Goal: Information Seeking & Learning: Learn about a topic

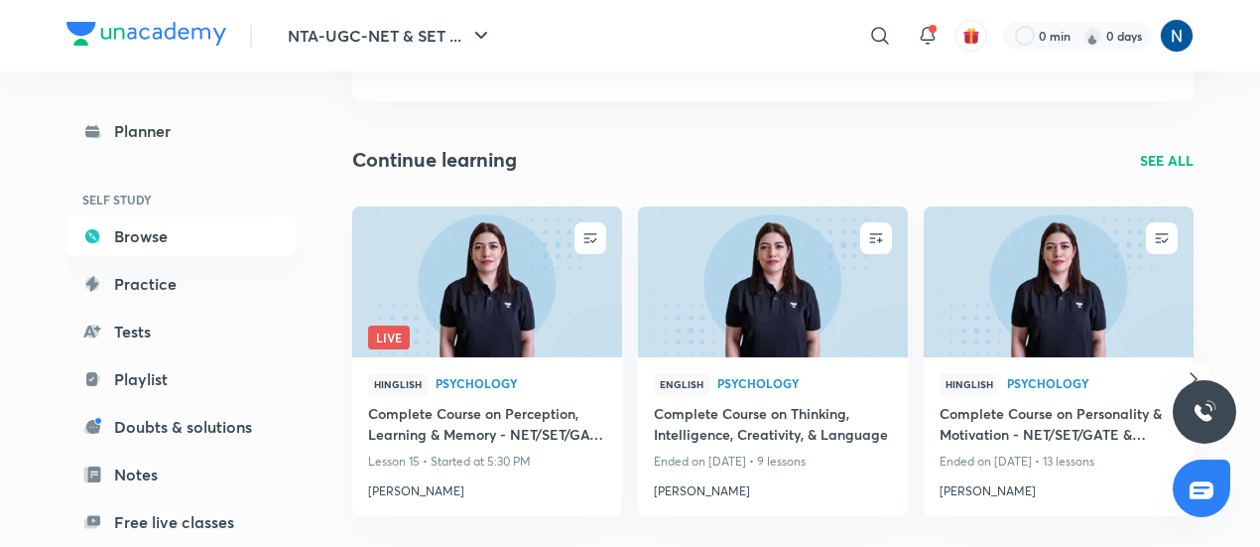
scroll to position [157, 0]
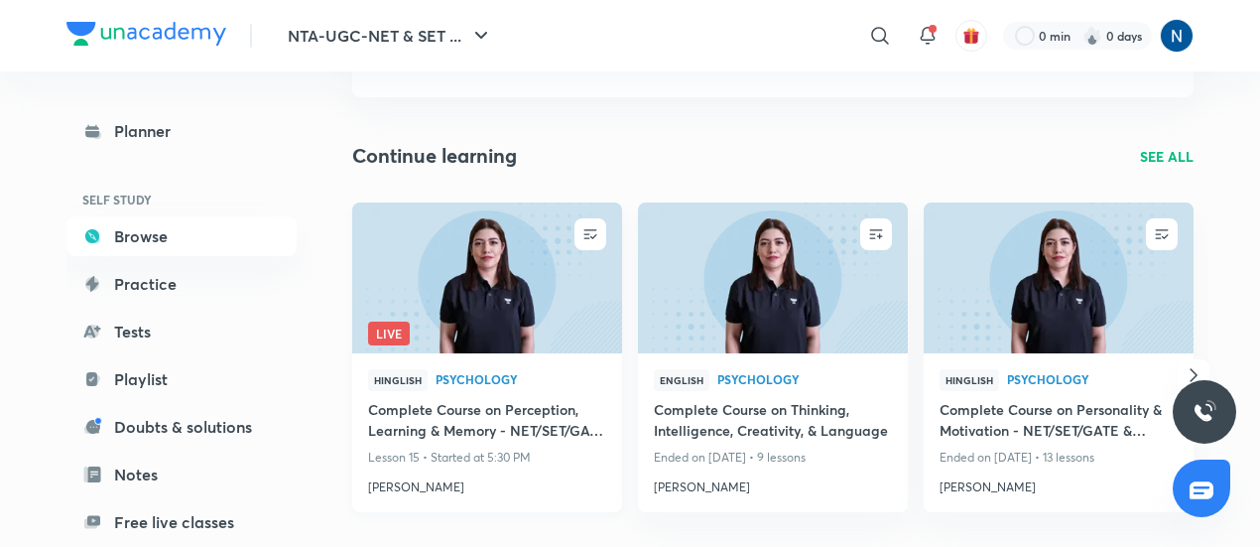
click at [524, 288] on img at bounding box center [486, 277] width 275 height 154
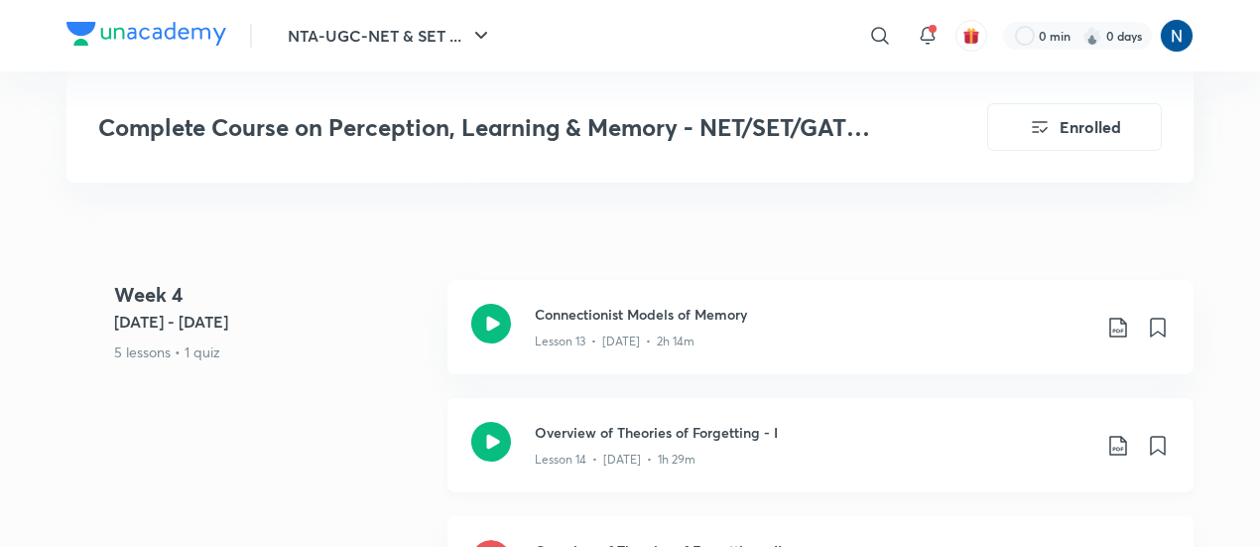
scroll to position [2785, 0]
click at [490, 426] on icon at bounding box center [491, 441] width 40 height 40
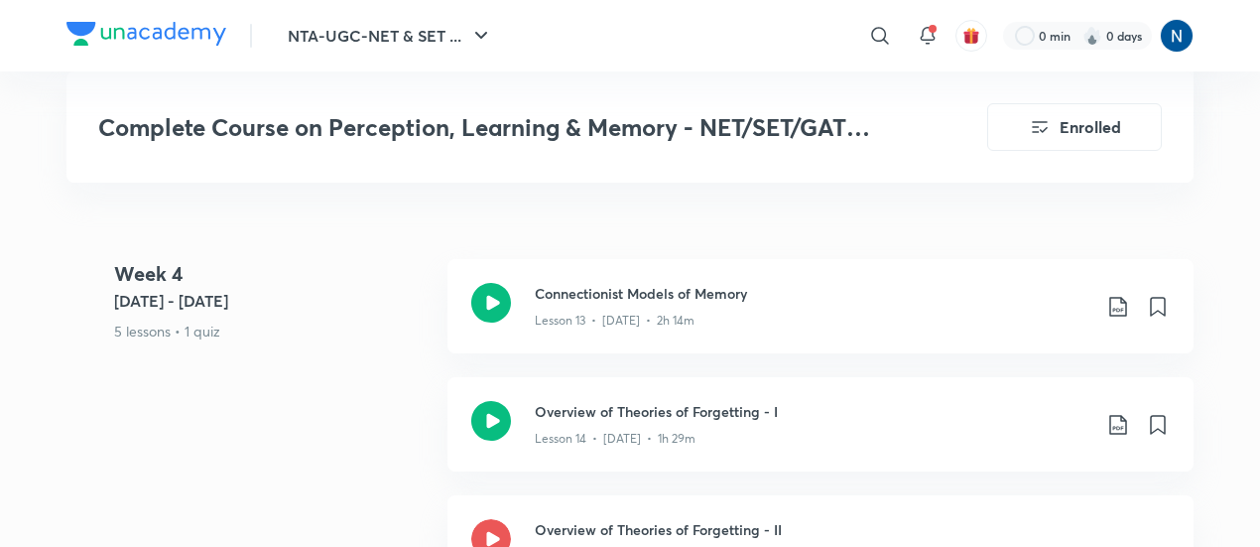
scroll to position [2895, 0]
